Goal: Transaction & Acquisition: Purchase product/service

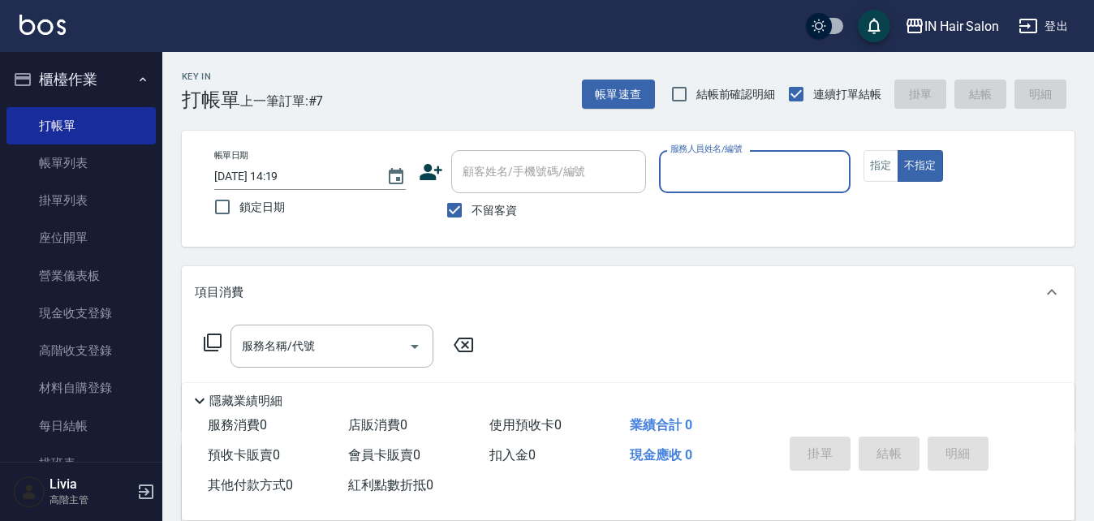
click at [724, 175] on input "服務人員姓名/編號" at bounding box center [754, 171] width 177 height 28
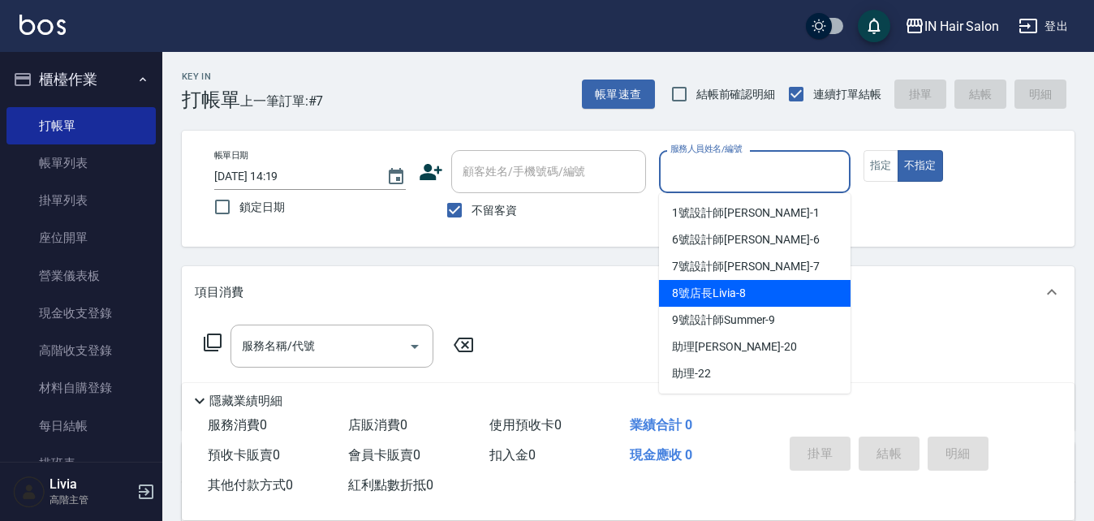
drag, startPoint x: 713, startPoint y: 290, endPoint x: 722, endPoint y: 283, distance: 11.7
click at [715, 288] on span "8號店長Livia -8" at bounding box center [708, 293] width 73 height 17
type input "8號店長Livia-8"
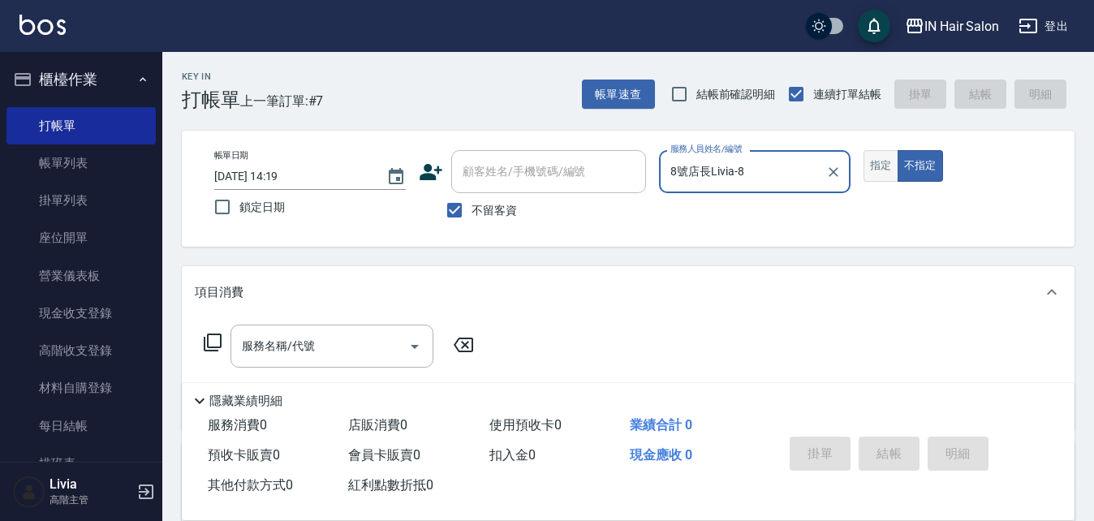
drag, startPoint x: 881, startPoint y: 166, endPoint x: 800, endPoint y: 201, distance: 88.7
click at [880, 166] on button "指定" at bounding box center [881, 166] width 35 height 32
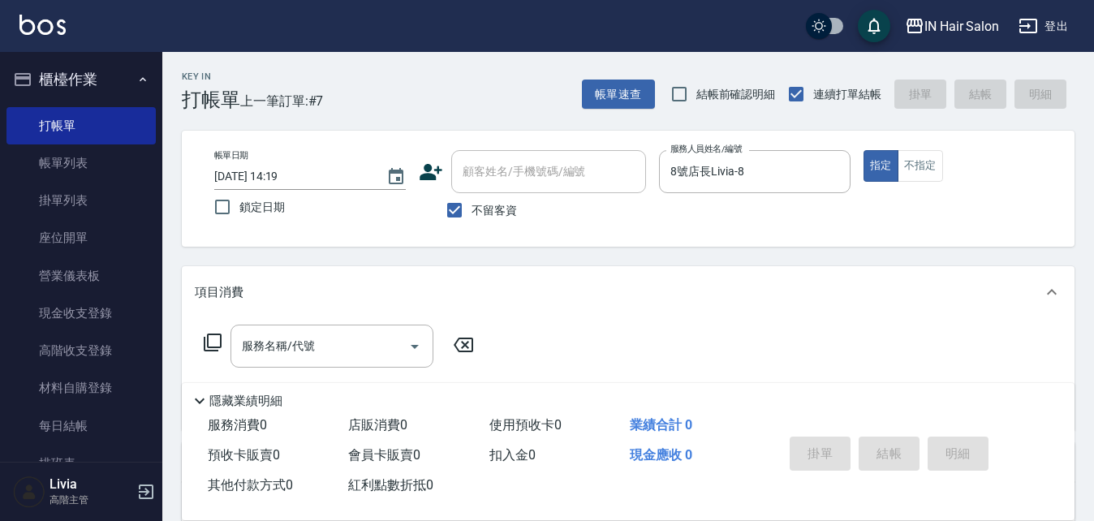
click at [213, 337] on icon at bounding box center [212, 342] width 19 height 19
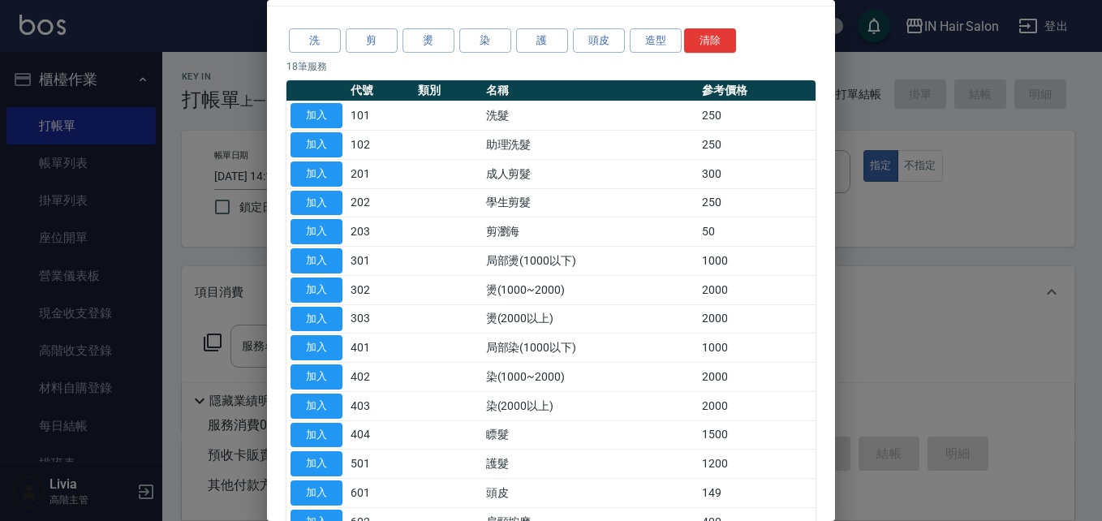
scroll to position [243, 0]
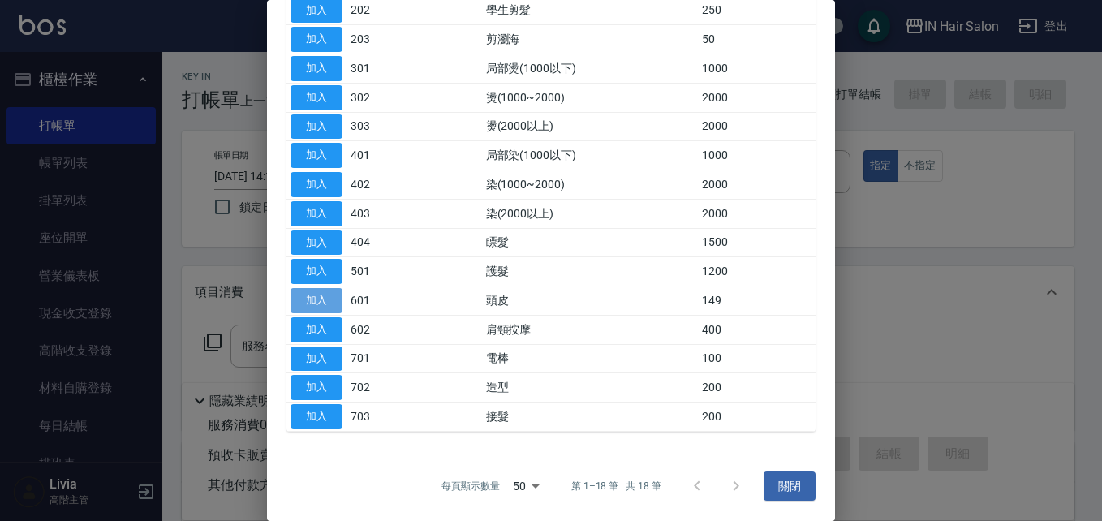
click at [321, 299] on button "加入" at bounding box center [317, 300] width 52 height 25
type input "頭皮(601)"
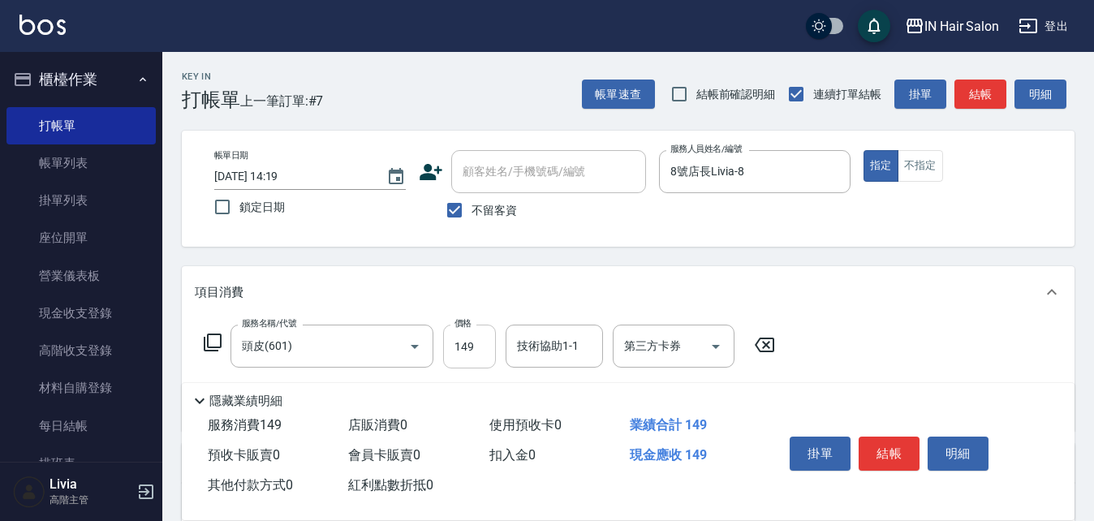
click at [477, 347] on input "149" at bounding box center [469, 347] width 53 height 44
type input "1500"
click at [929, 349] on div "服務名稱/代號 頭皮(601) 服務名稱/代號 價格 1500 價格 技術協助1-1 技術協助1-1 第三方卡券 第三方卡券" at bounding box center [628, 374] width 893 height 113
click at [894, 447] on button "結帳" at bounding box center [889, 454] width 61 height 34
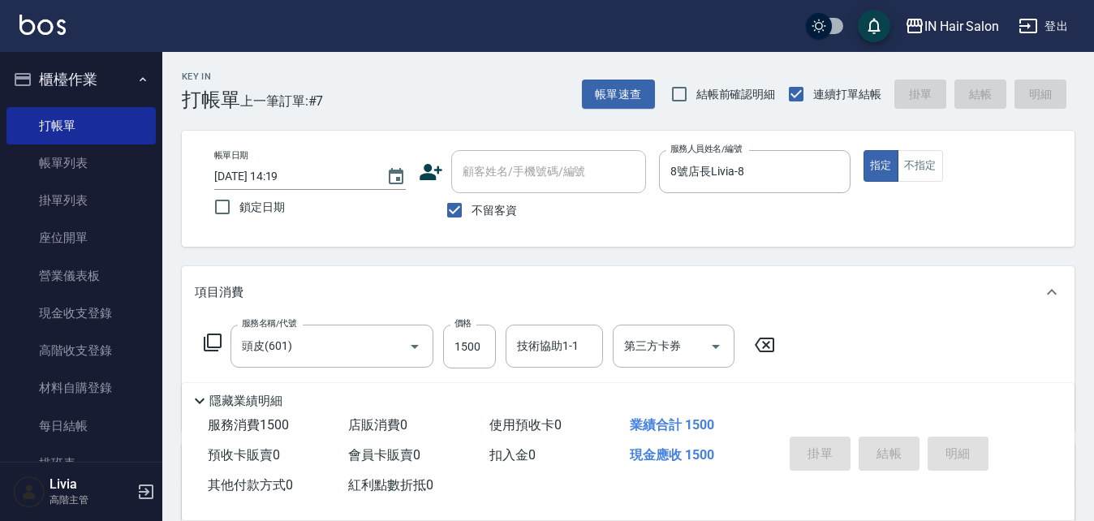
type input "[DATE] 15:03"
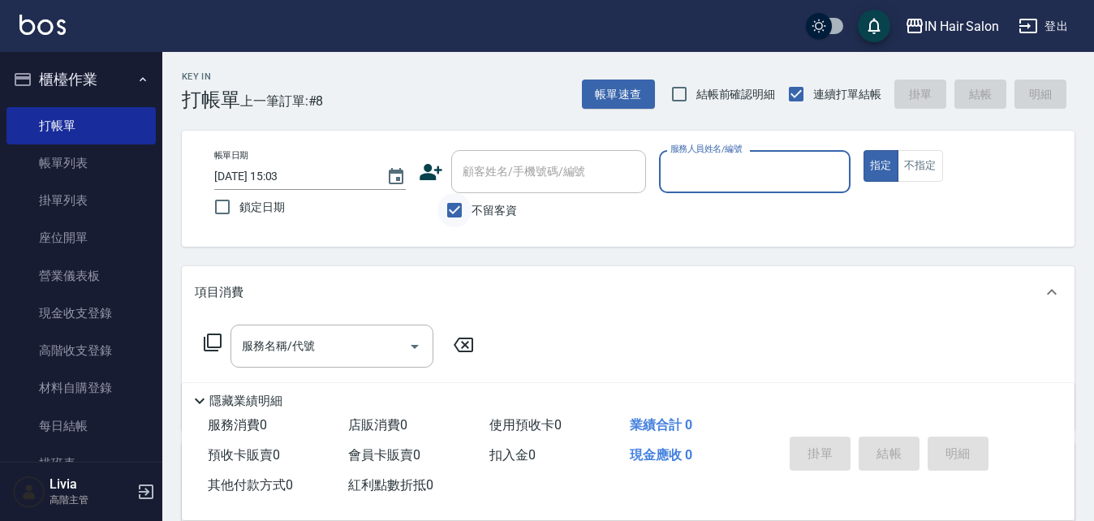
click at [457, 214] on input "不留客資" at bounding box center [454, 210] width 34 height 34
checkbox input "false"
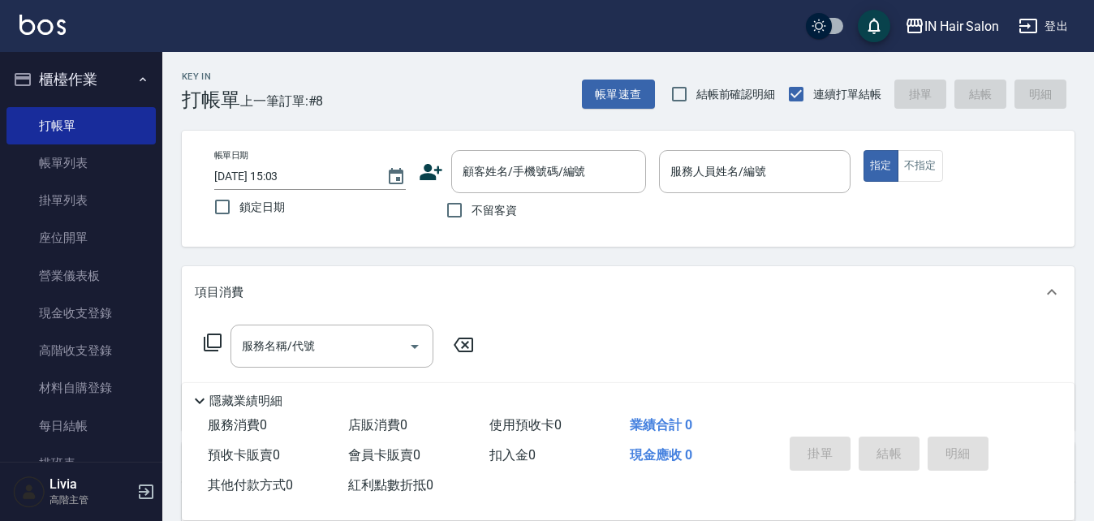
click at [423, 174] on icon at bounding box center [431, 172] width 23 height 16
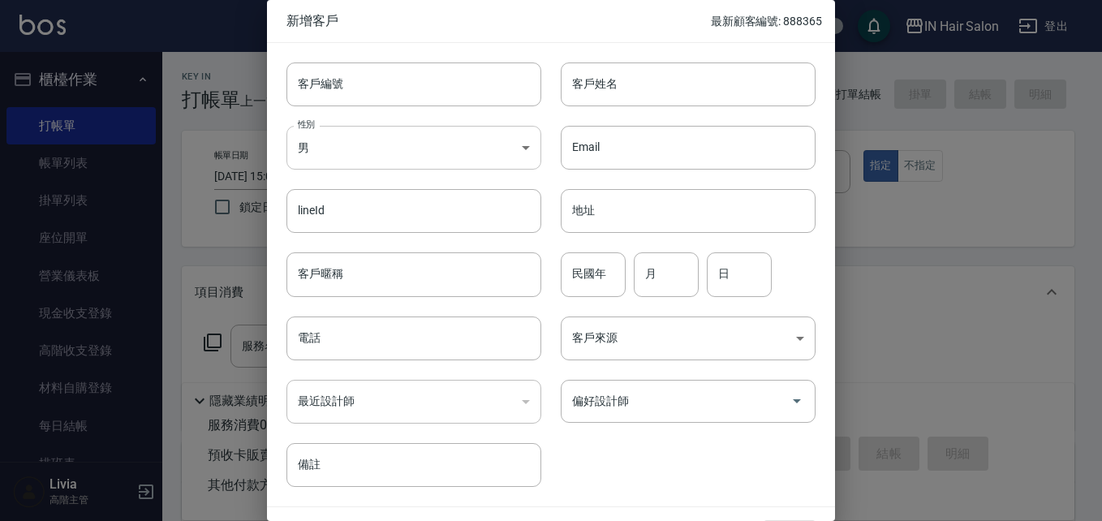
click at [390, 153] on body "IN Hair Salon 登出 櫃檯作業 打帳單 帳單列表 掛單列表 座位開單 營業儀表板 現金收支登錄 高階收支登錄 材料自購登錄 每日結帳 排班表 現場…" at bounding box center [551, 397] width 1102 height 794
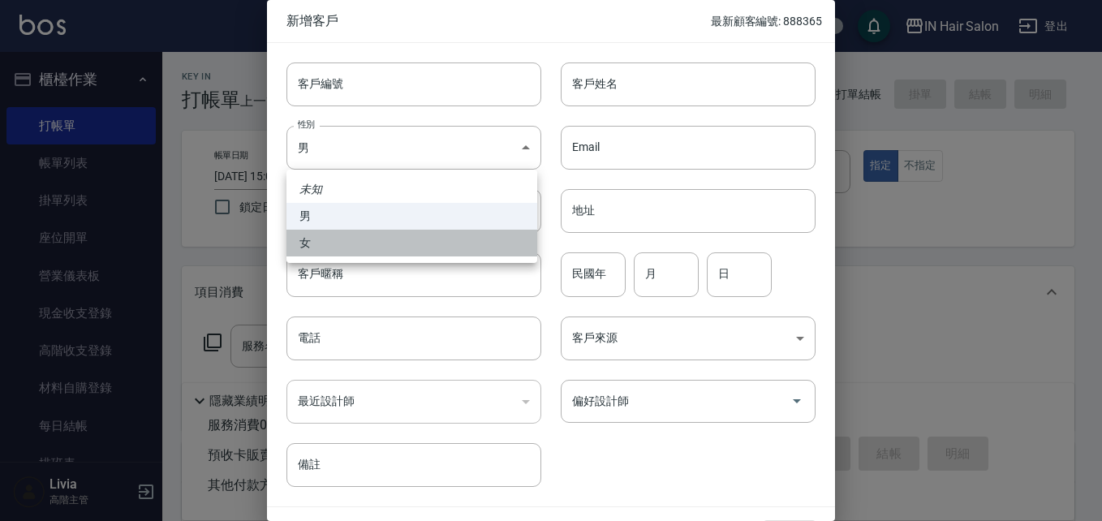
click at [325, 247] on li "女" at bounding box center [412, 243] width 251 height 27
type input "[DEMOGRAPHIC_DATA]"
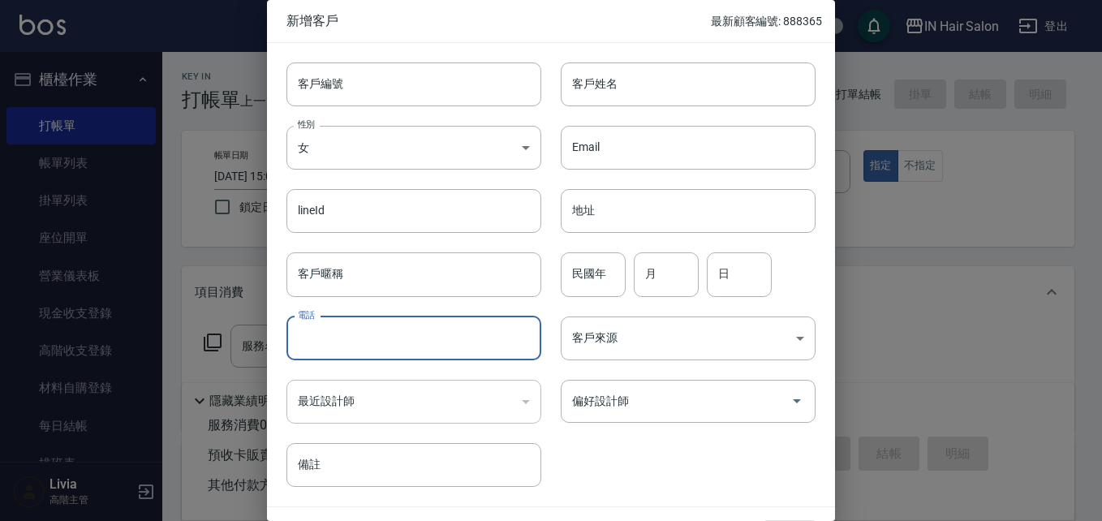
click at [331, 331] on input "電話" at bounding box center [414, 339] width 255 height 44
type input "0953352013"
click at [600, 91] on input "客戶姓名" at bounding box center [688, 84] width 255 height 44
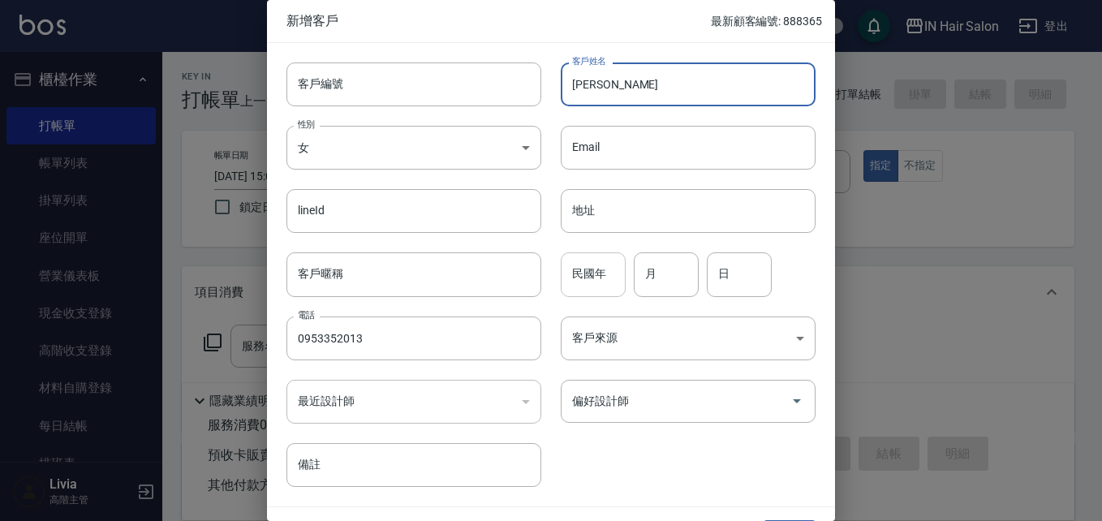
type input "[PERSON_NAME]"
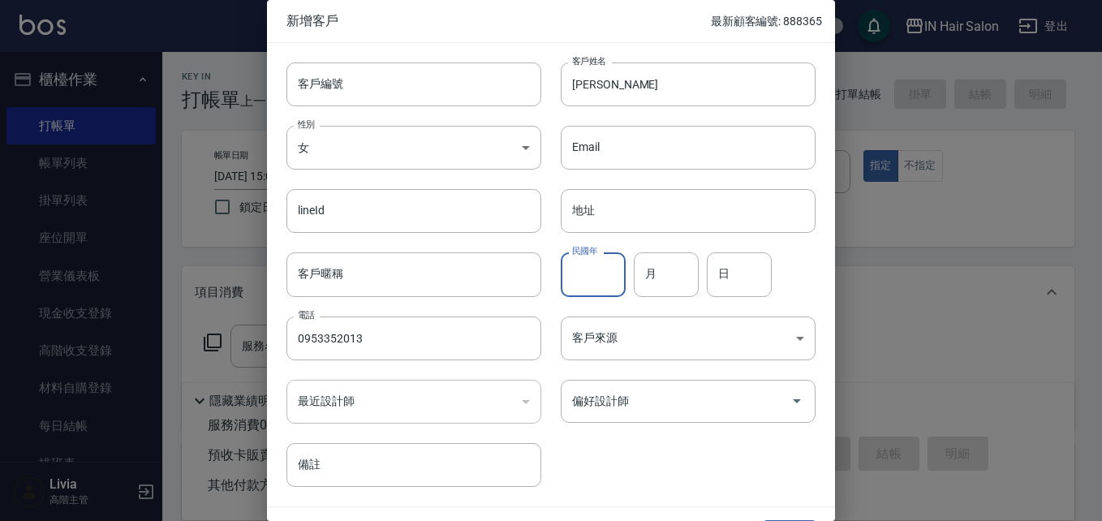
click at [588, 278] on input "民國年" at bounding box center [593, 274] width 65 height 44
type input "81"
click at [679, 278] on input "月" at bounding box center [666, 274] width 65 height 44
type input "12"
click at [761, 276] on input "日" at bounding box center [739, 274] width 65 height 44
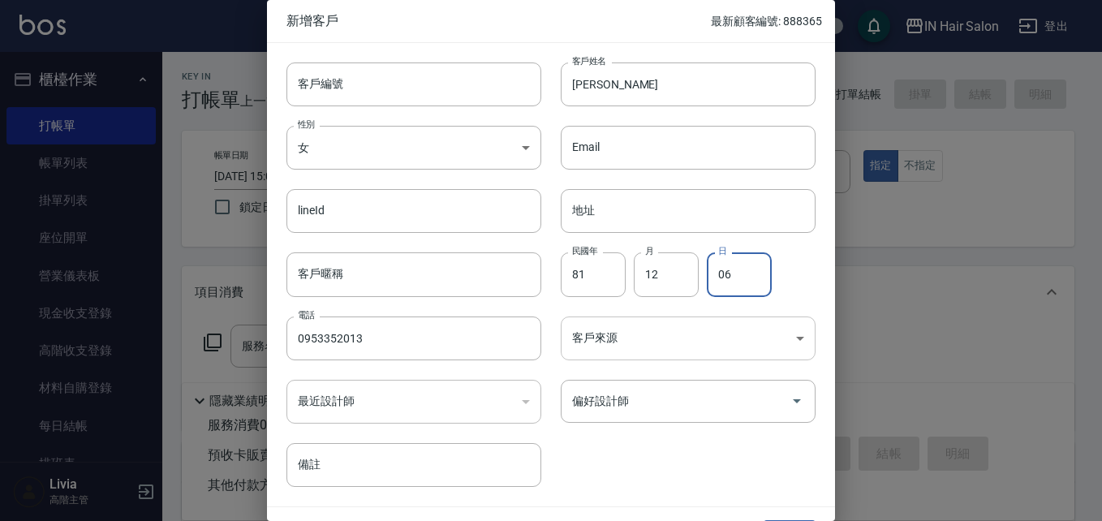
type input "06"
click at [606, 349] on body "IN Hair Salon 登出 櫃檯作業 打帳單 帳單列表 掛單列表 座位開單 營業儀表板 現金收支登錄 高階收支登錄 材料自購登錄 每日結帳 排班表 現場…" at bounding box center [551, 397] width 1102 height 794
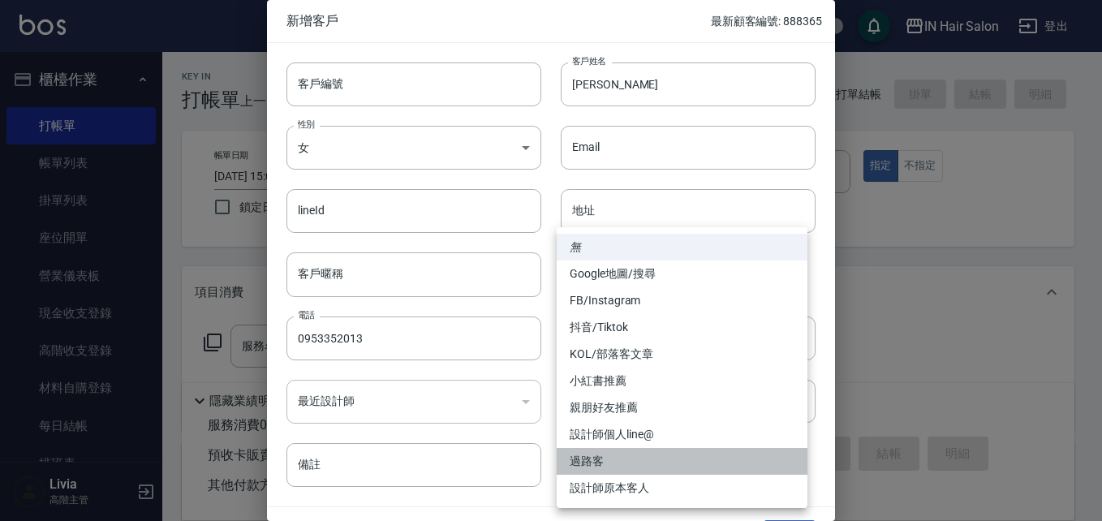
click at [608, 463] on li "過路客" at bounding box center [682, 461] width 251 height 27
type input "過路客"
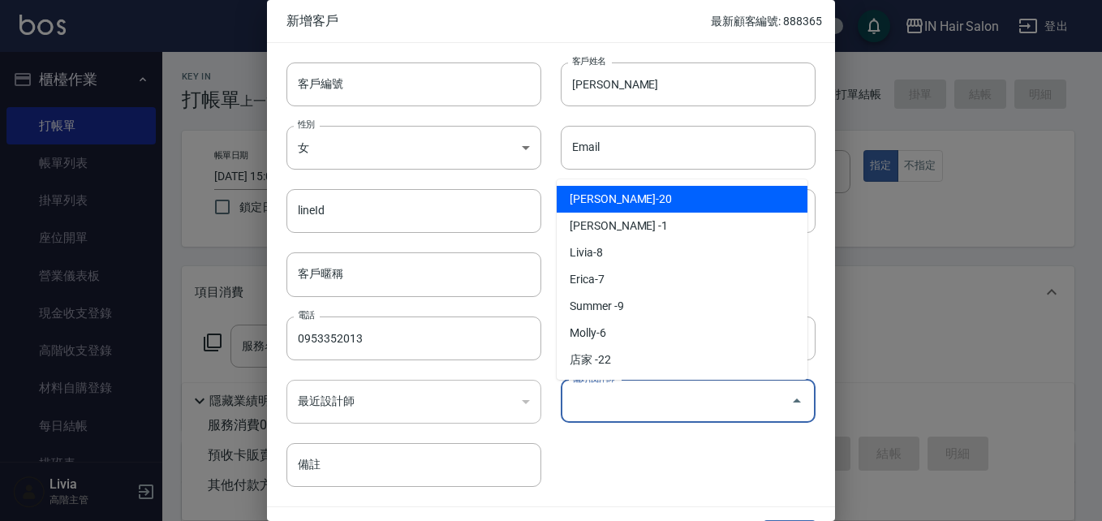
click at [629, 394] on input "偏好設計師" at bounding box center [676, 401] width 216 height 28
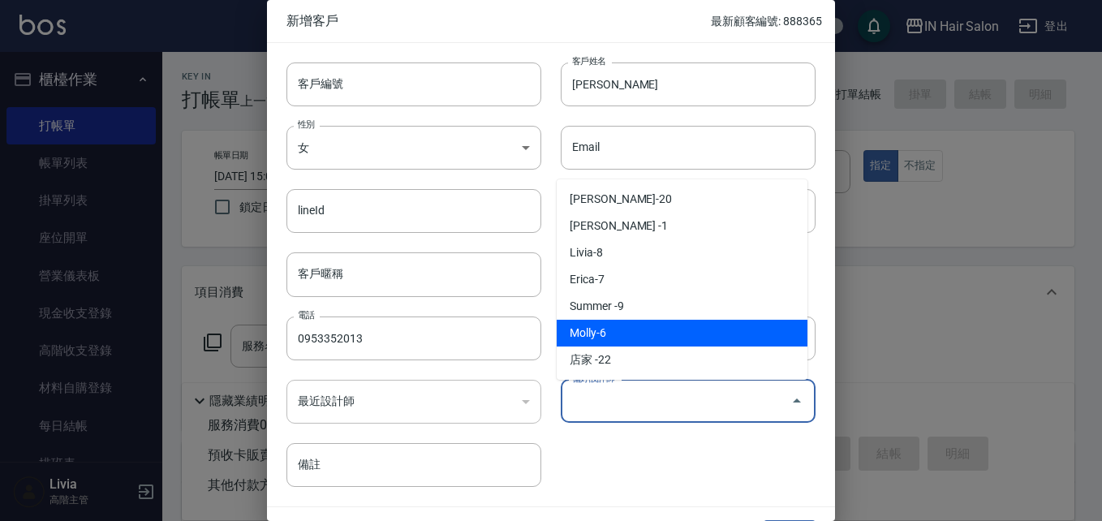
drag, startPoint x: 592, startPoint y: 332, endPoint x: 598, endPoint y: 478, distance: 146.2
click at [593, 333] on li "Molly-6" at bounding box center [682, 333] width 251 height 27
type input "Molly"
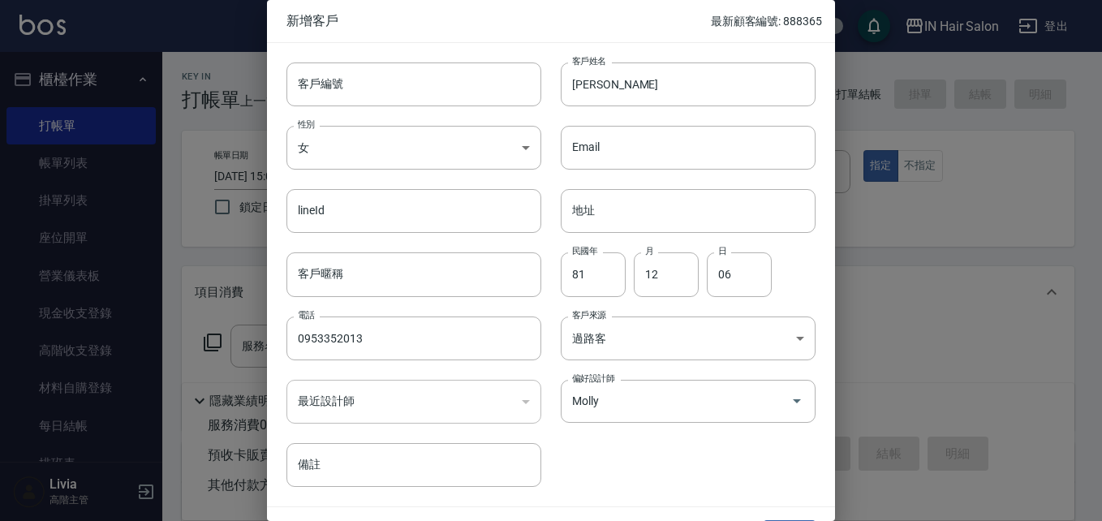
click at [622, 475] on div "客戶編號 客戶編號 客戶姓名 [PERSON_NAME]姓名 性別 女 [DEMOGRAPHIC_DATA] 性別 Email Email lineId li…" at bounding box center [541, 265] width 549 height 444
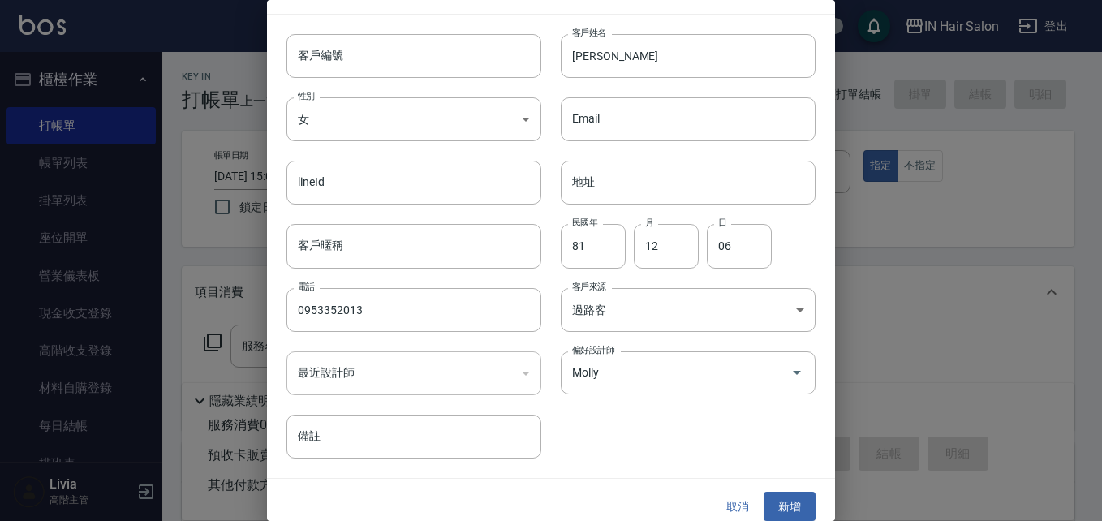
scroll to position [41, 0]
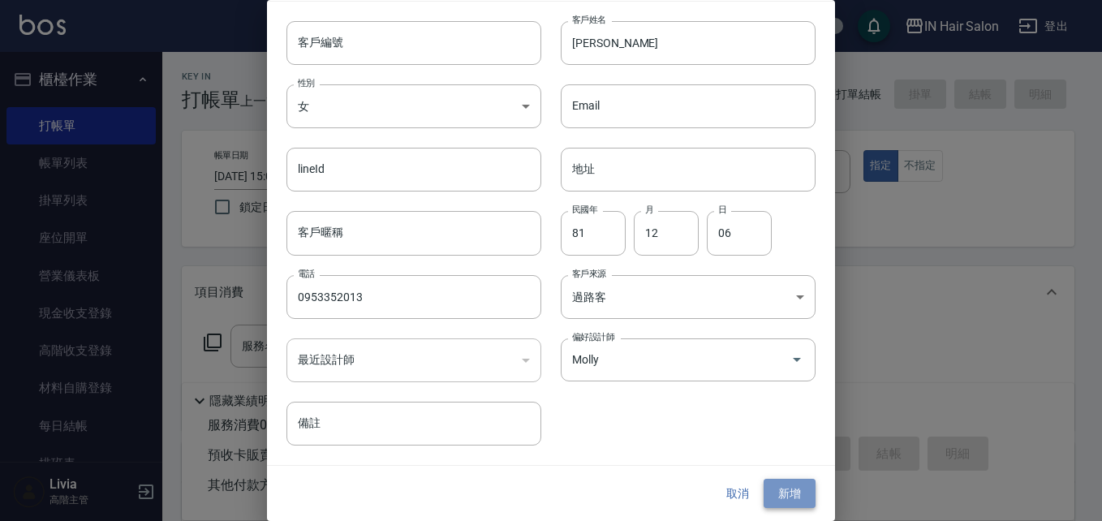
click at [779, 491] on button "新增" at bounding box center [790, 494] width 52 height 30
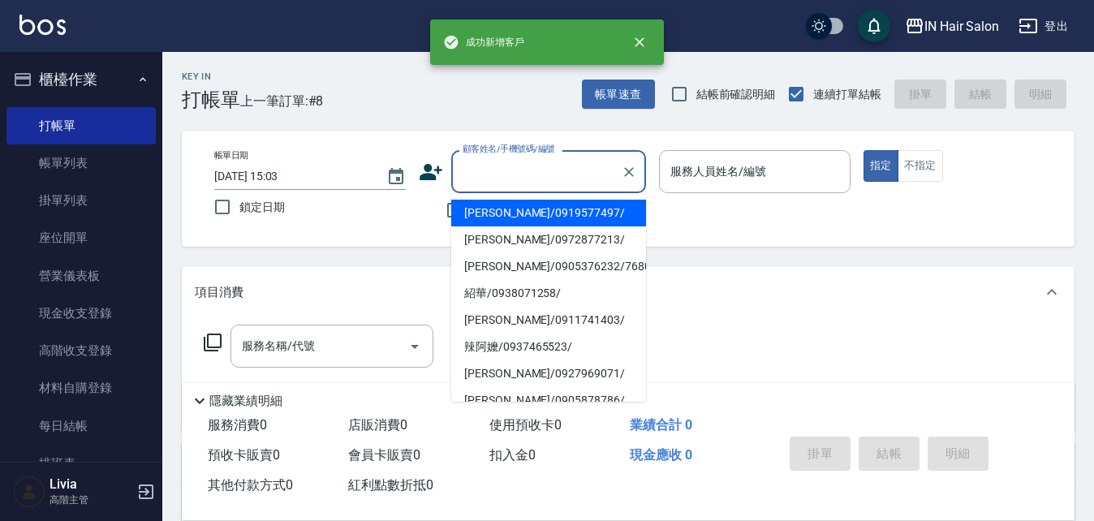
click at [579, 172] on input "顧客姓名/手機號碼/編號" at bounding box center [537, 171] width 156 height 28
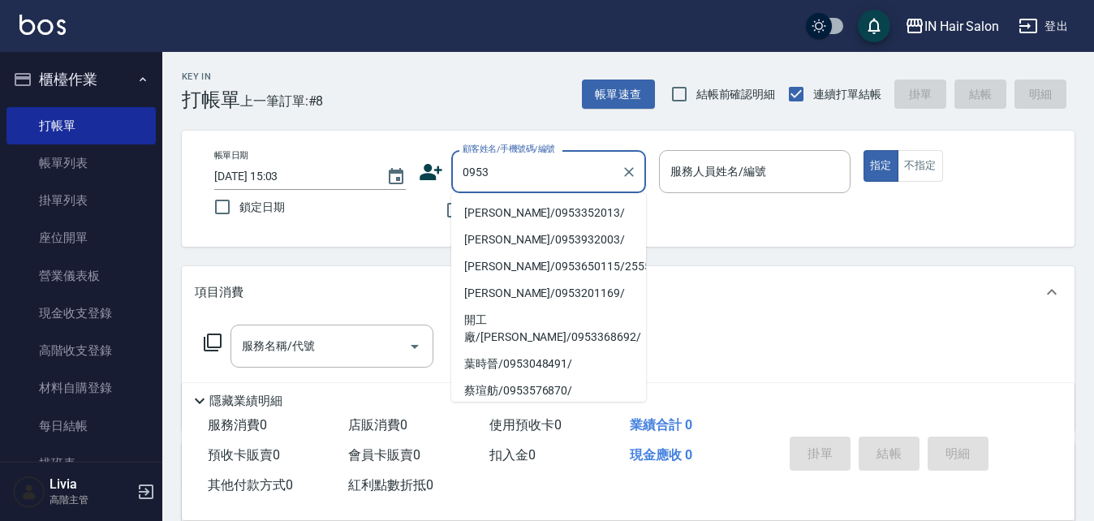
click at [517, 212] on li "[PERSON_NAME]/0953352013/" at bounding box center [548, 213] width 195 height 27
type input "[PERSON_NAME]/0953352013/"
type input "6號設計師[PERSON_NAME]-6"
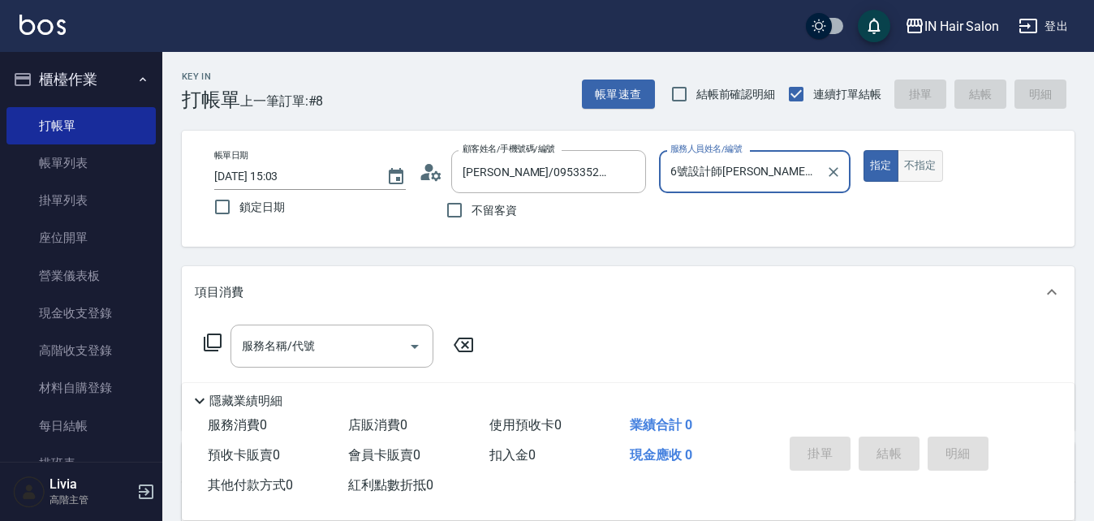
click at [918, 161] on button "不指定" at bounding box center [920, 166] width 45 height 32
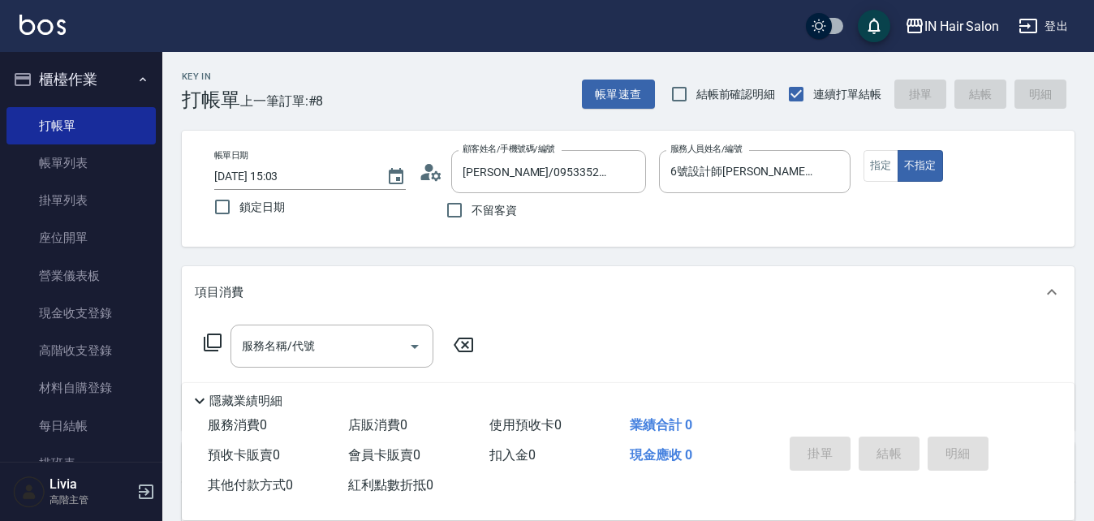
click at [218, 338] on icon at bounding box center [212, 342] width 19 height 19
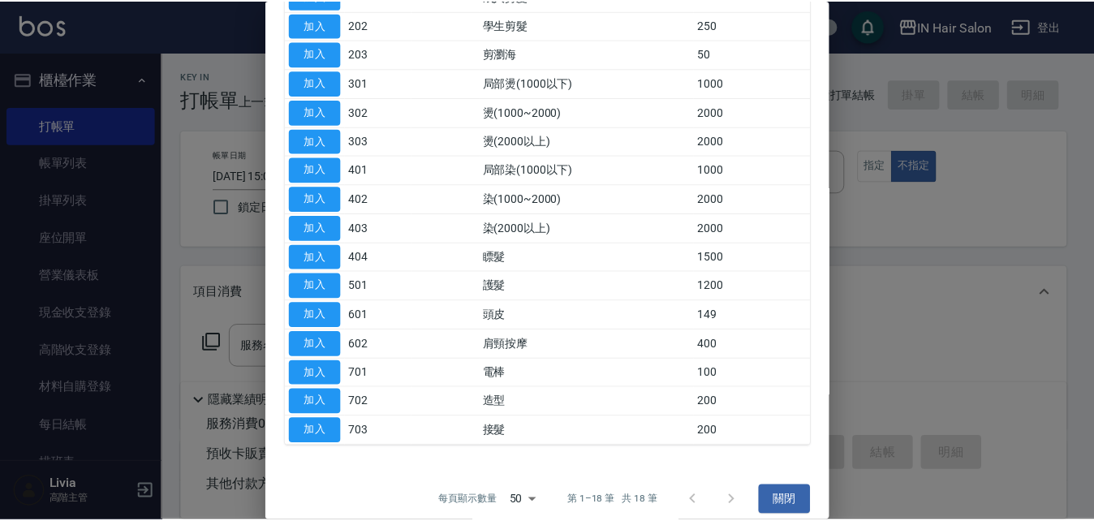
scroll to position [243, 0]
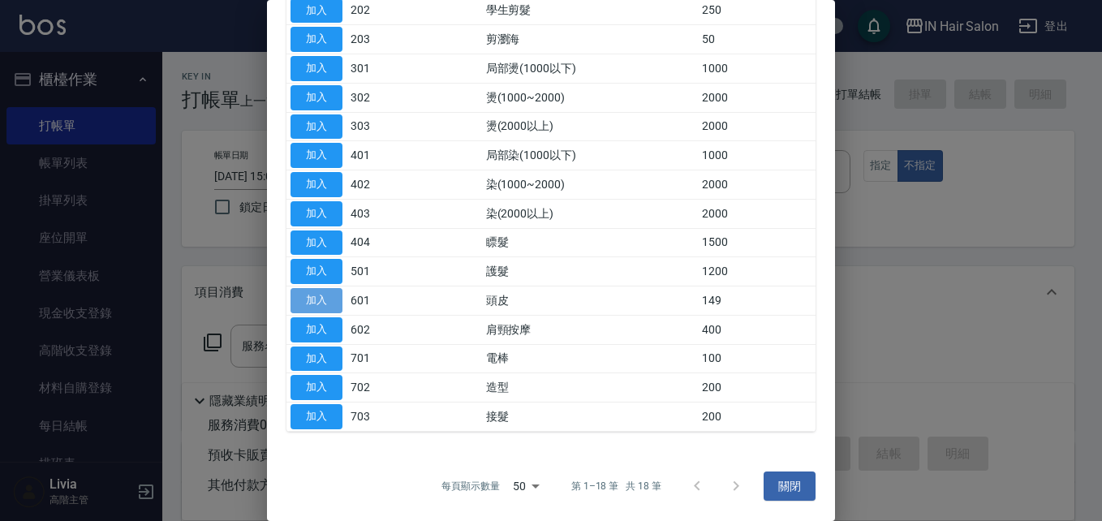
click at [308, 302] on button "加入" at bounding box center [317, 300] width 52 height 25
type input "頭皮(601)"
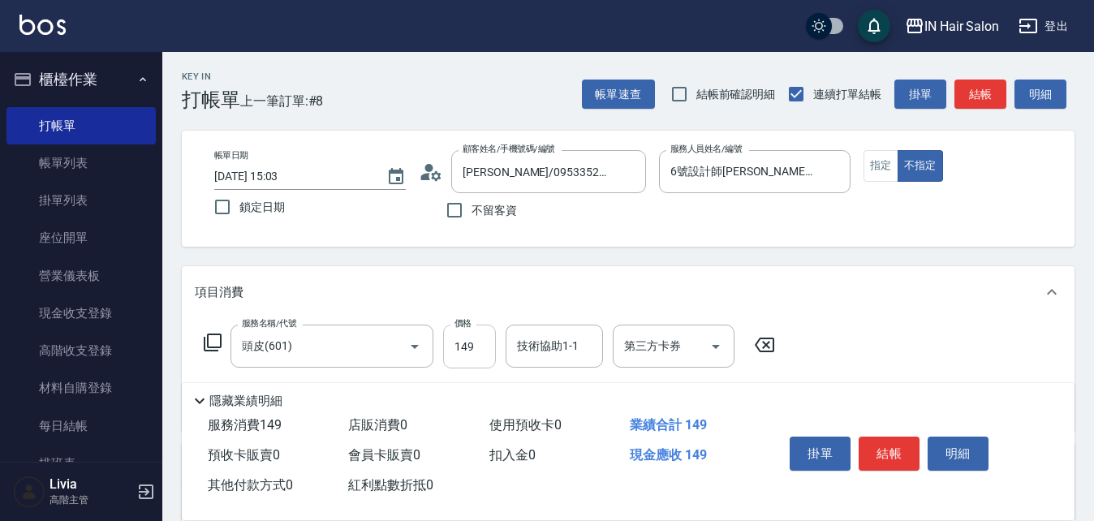
click at [470, 345] on input "149" at bounding box center [469, 347] width 53 height 44
type input "1200"
click at [843, 342] on div "服務名稱/代號 頭皮(601) 服務名稱/代號 價格 1200 價格 技術協助1-1 技術協助1-1 第三方卡券 第三方卡券" at bounding box center [628, 374] width 893 height 113
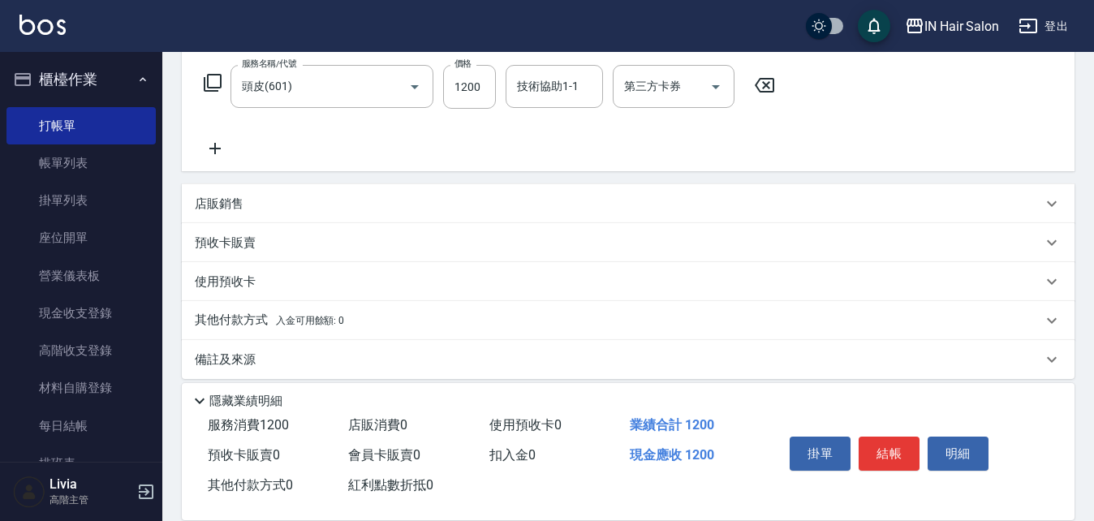
scroll to position [274, 0]
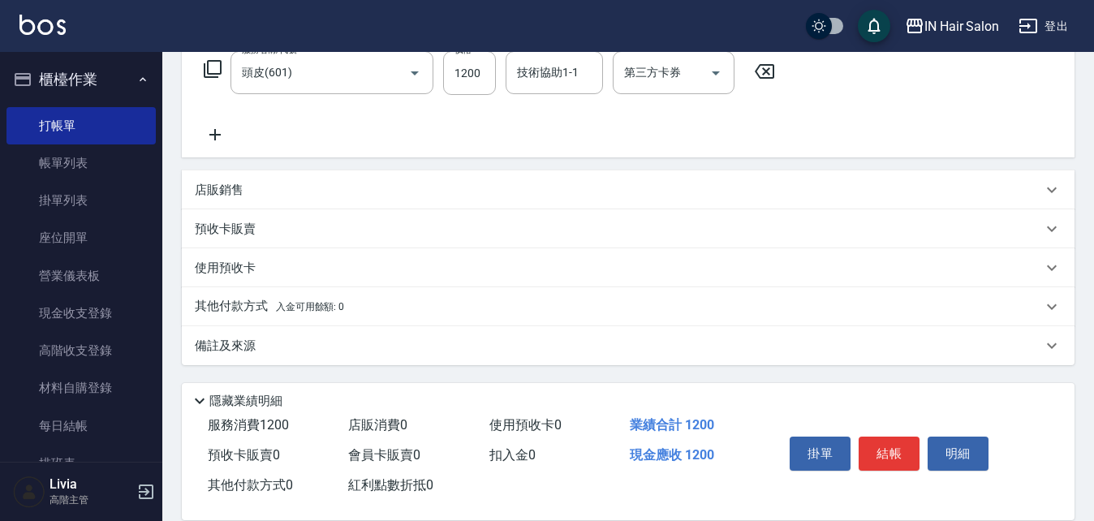
click at [230, 304] on p "其他付款方式 入金可用餘額: 0" at bounding box center [269, 307] width 149 height 18
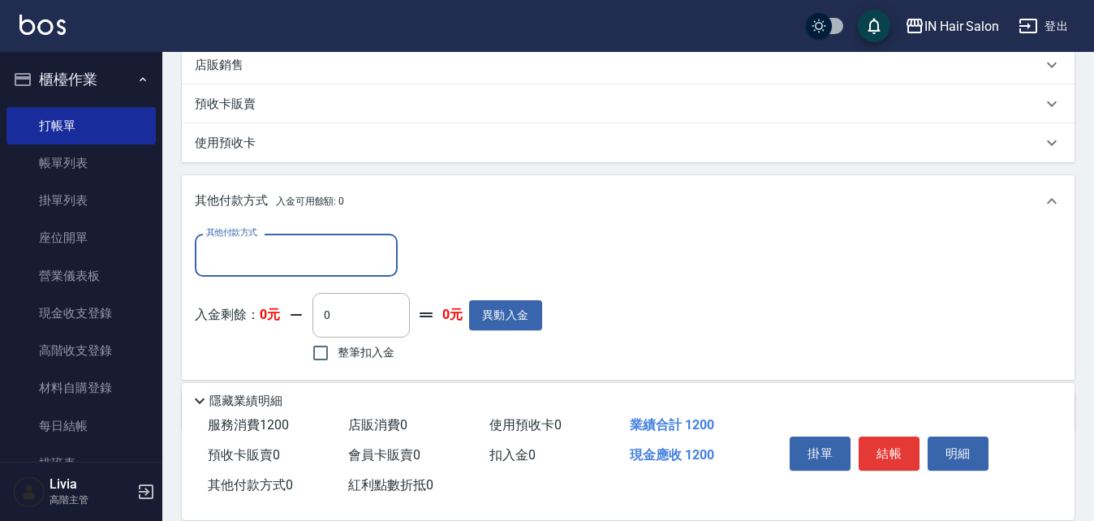
scroll to position [436, 0]
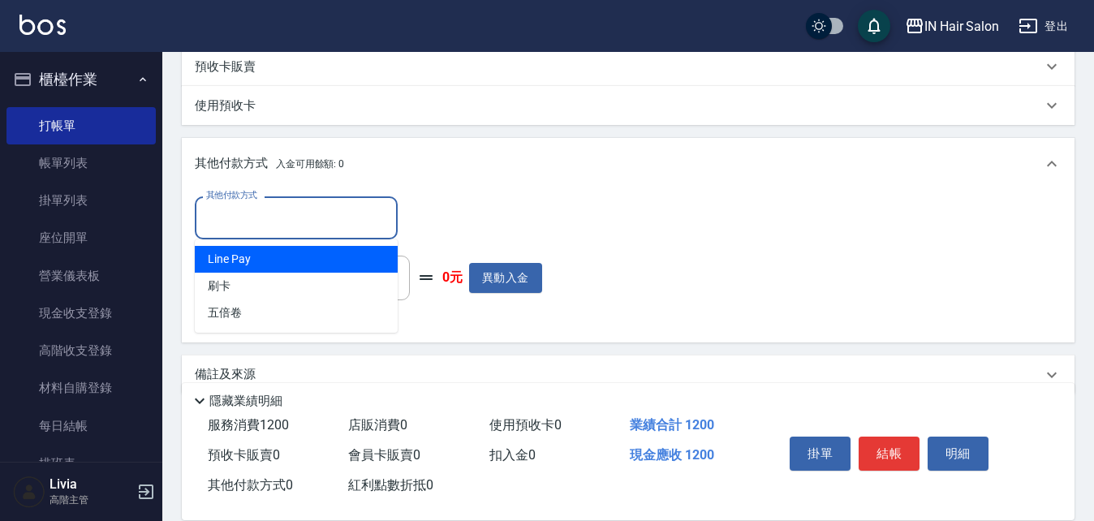
click at [263, 220] on input "其他付款方式" at bounding box center [296, 218] width 188 height 28
click at [227, 258] on span "Line Pay" at bounding box center [296, 259] width 203 height 27
type input "Line Pay"
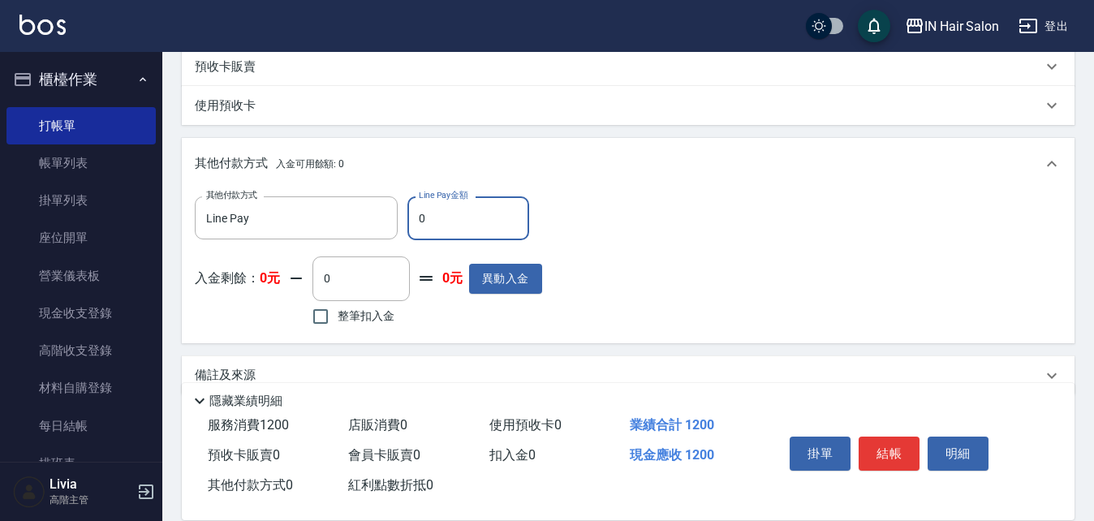
drag, startPoint x: 422, startPoint y: 213, endPoint x: 439, endPoint y: 216, distance: 17.4
click at [438, 216] on input "0" at bounding box center [468, 218] width 122 height 44
drag, startPoint x: 419, startPoint y: 215, endPoint x: 442, endPoint y: 219, distance: 23.9
click at [442, 219] on input "0" at bounding box center [468, 218] width 122 height 44
type input "1200"
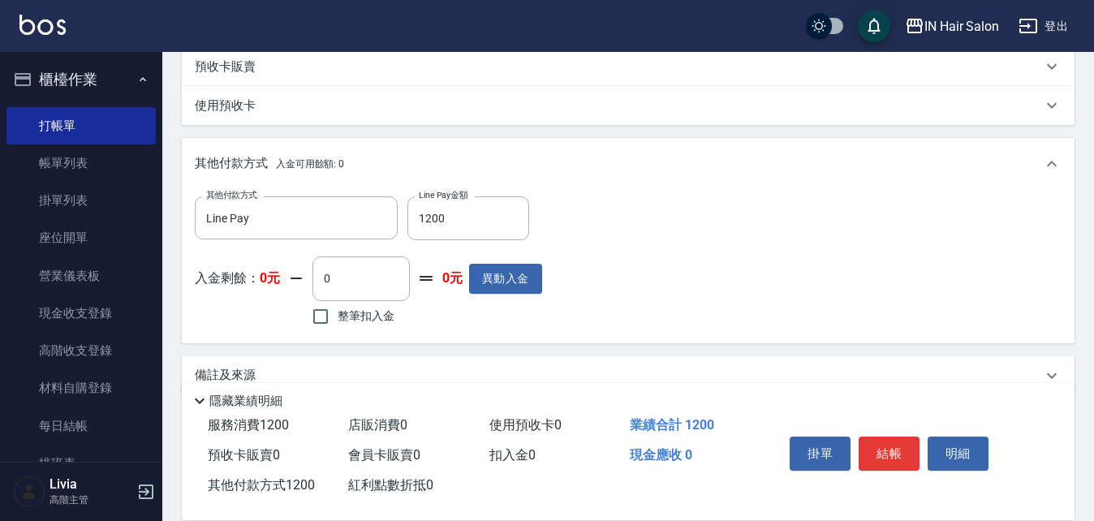
click at [775, 296] on div "其他付款方式 Line Pay 其他付款方式 Line Pay金額 1200 Line Pay金額 入金剩餘： 0元 0 ​ 整筆扣入金 0元 異動入金" at bounding box center [628, 262] width 867 height 133
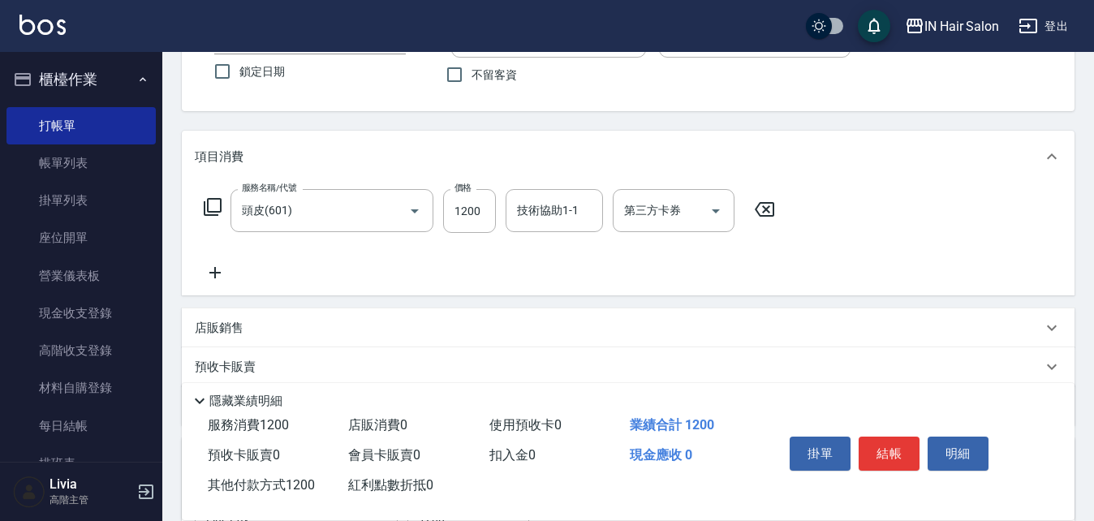
scroll to position [111, 0]
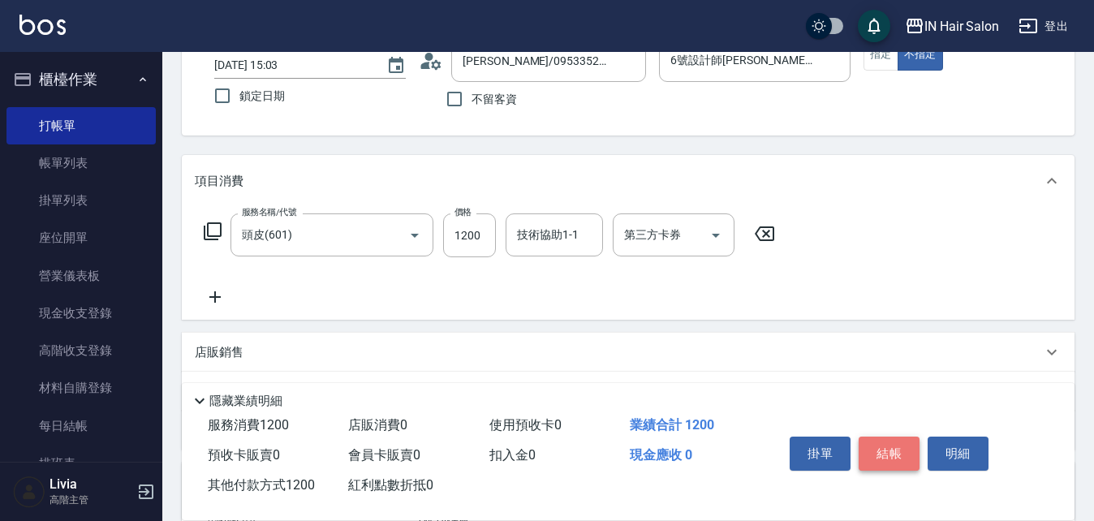
click at [892, 442] on button "結帳" at bounding box center [889, 454] width 61 height 34
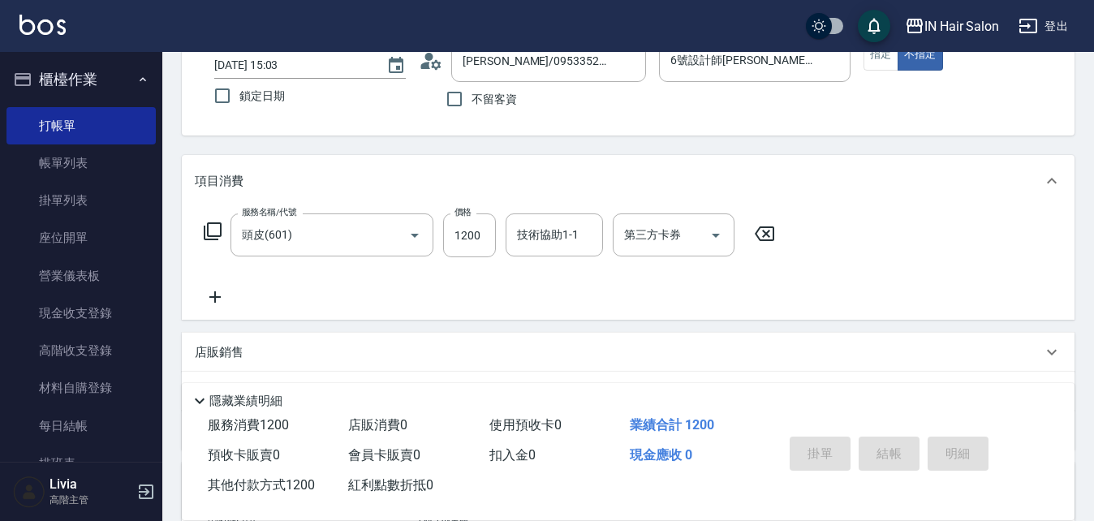
type input "[DATE] 15:04"
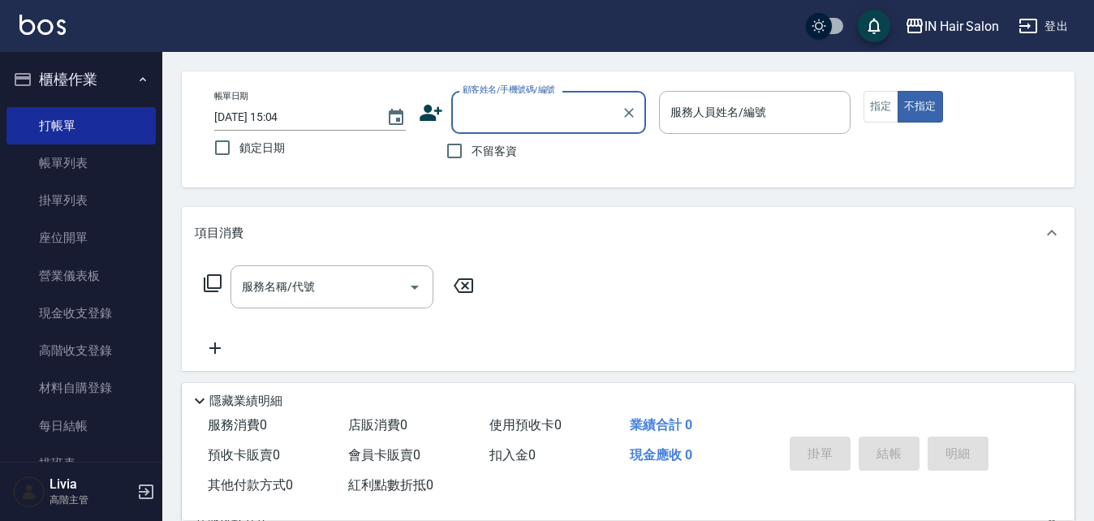
scroll to position [0, 0]
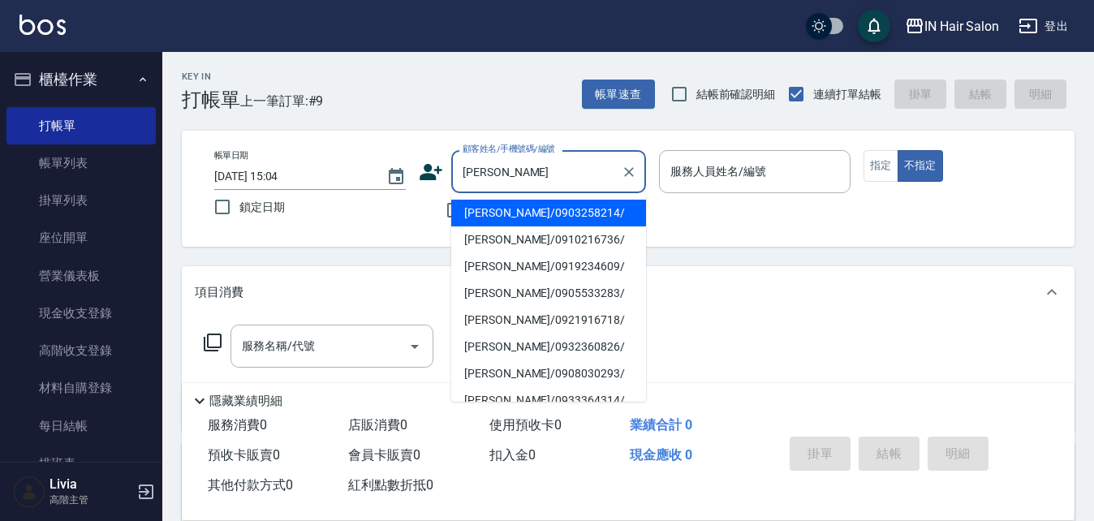
click at [494, 322] on li "[PERSON_NAME]/0921916718/" at bounding box center [548, 320] width 195 height 27
type input "[PERSON_NAME]/0921916718/"
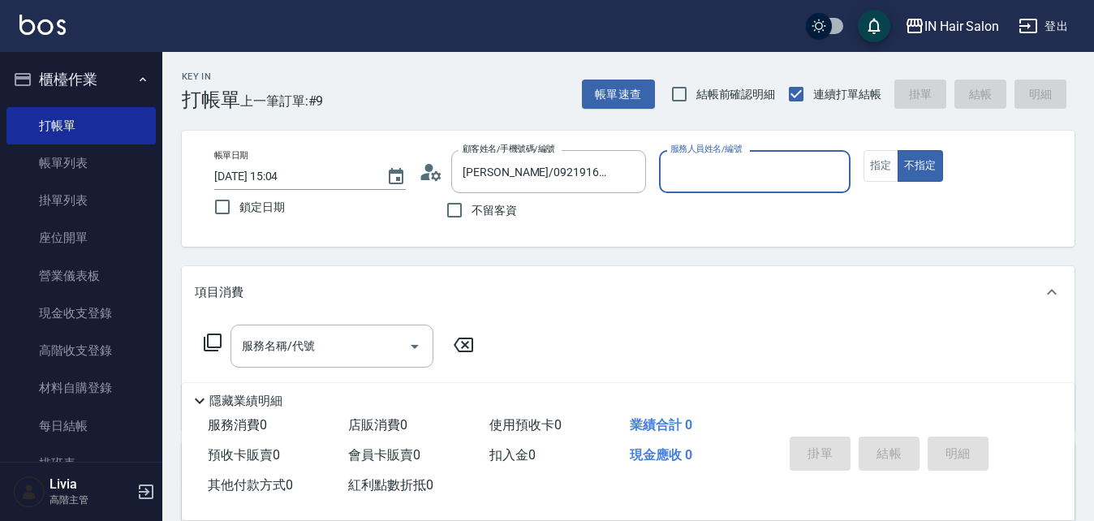
type input "7號設計師[PERSON_NAME]-7"
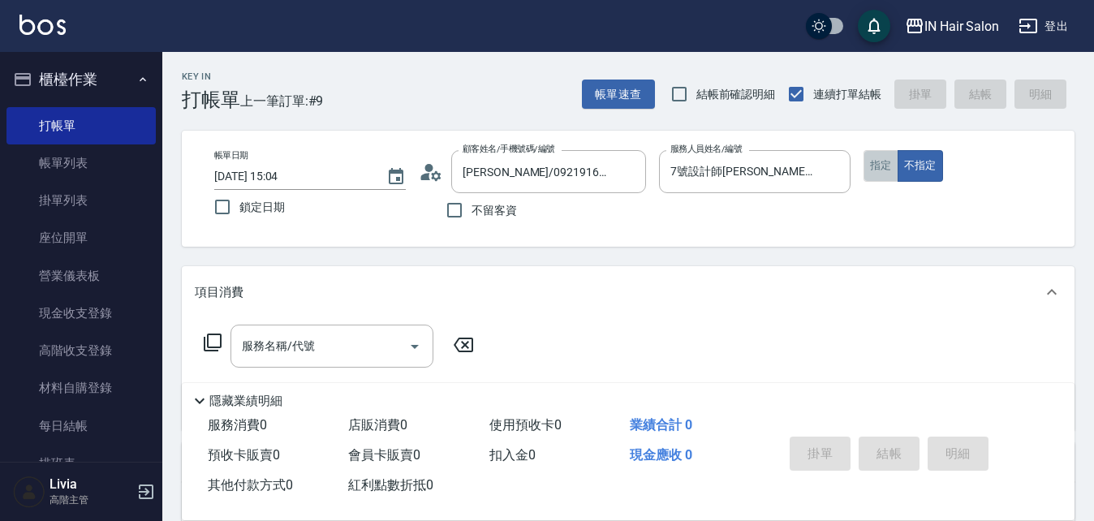
click at [875, 166] on button "指定" at bounding box center [881, 166] width 35 height 32
click at [213, 336] on icon at bounding box center [212, 342] width 19 height 19
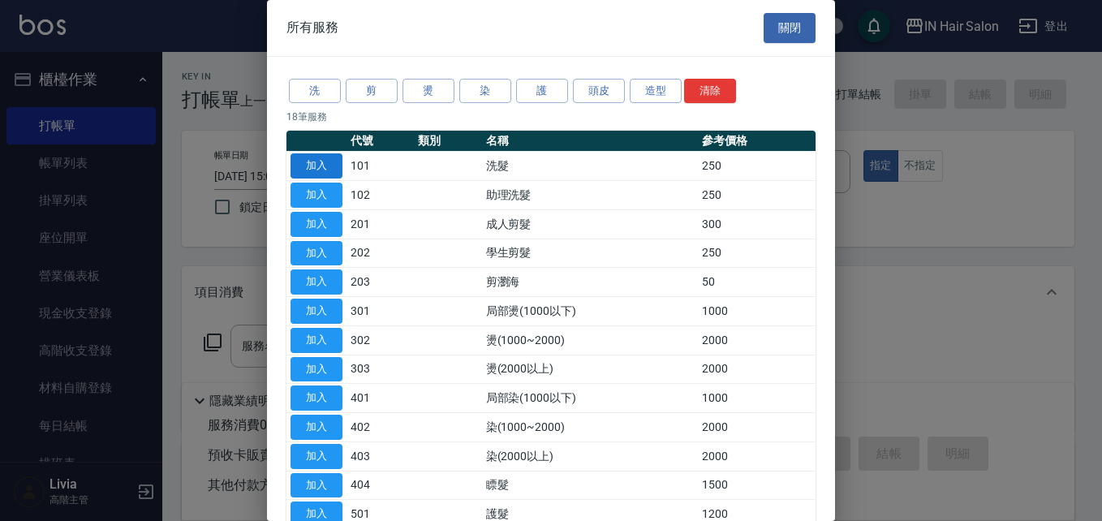
drag, startPoint x: 328, startPoint y: 160, endPoint x: 339, endPoint y: 178, distance: 21.2
click at [328, 159] on button "加入" at bounding box center [317, 165] width 52 height 25
type input "洗髮(101)"
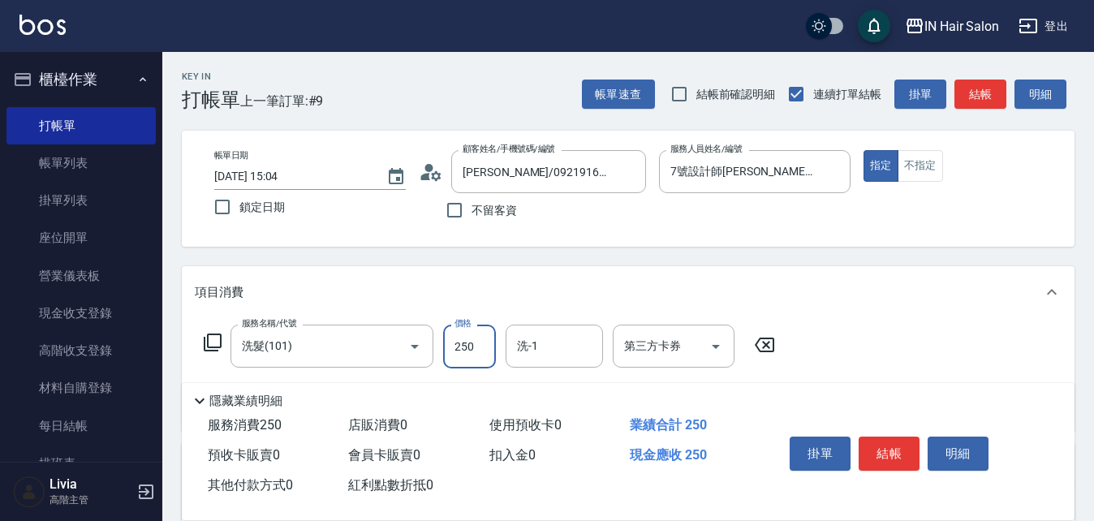
click at [478, 338] on input "250" at bounding box center [469, 347] width 53 height 44
type input "300"
click at [866, 333] on div "服務名稱/代號 洗髮(101) 服務名稱/代號 價格 300 價格 洗-1 洗-1 第三方卡券 第三方卡券" at bounding box center [628, 374] width 893 height 113
click at [903, 448] on button "結帳" at bounding box center [889, 454] width 61 height 34
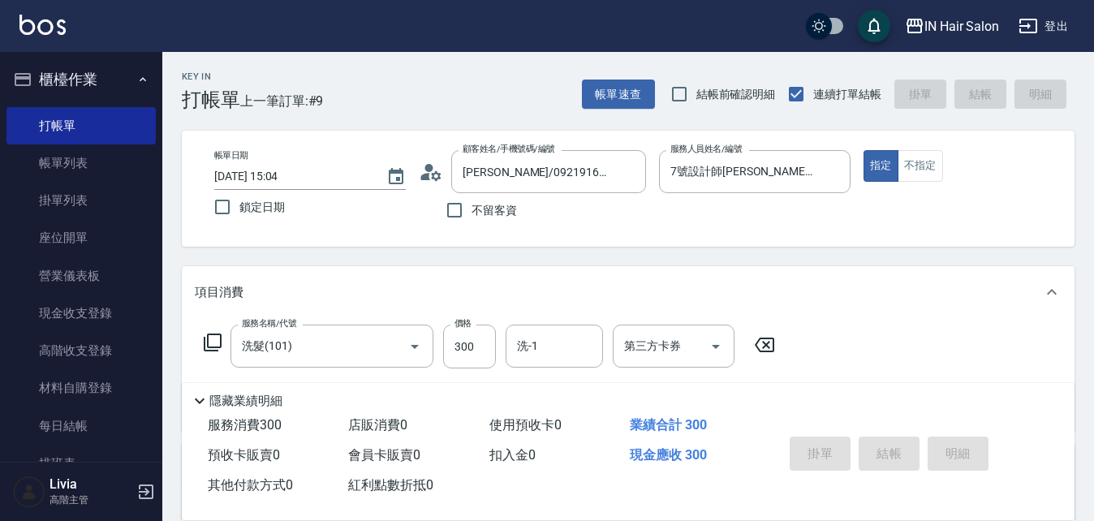
type input "[DATE] 15:05"
